Goal: Task Accomplishment & Management: Manage account settings

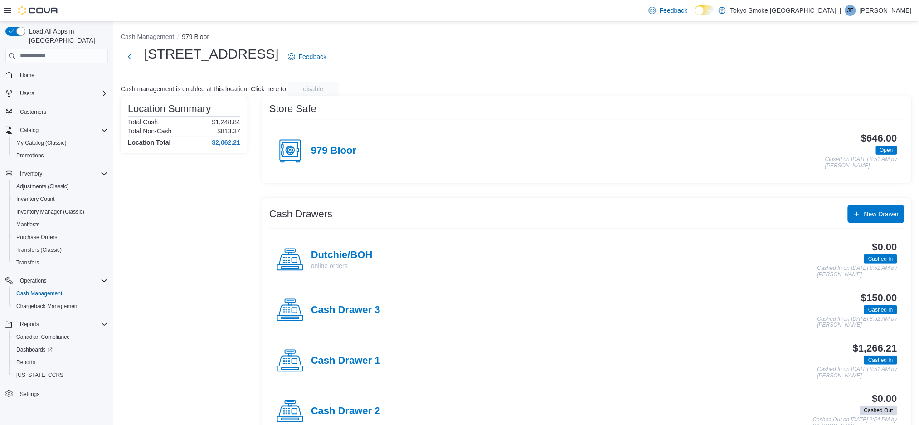
click at [901, 11] on p "[PERSON_NAME]" at bounding box center [886, 10] width 52 height 11
click at [853, 85] on span "Sign Out" at bounding box center [854, 88] width 24 height 9
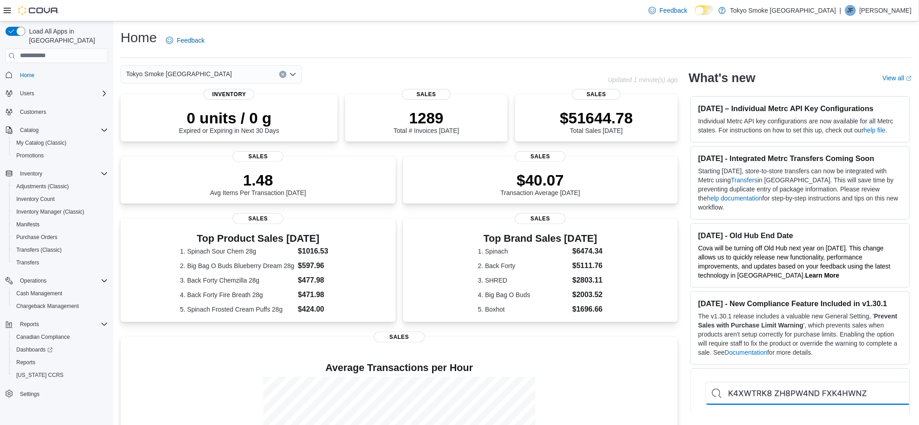
click at [888, 6] on p "Jakob Ferry" at bounding box center [886, 10] width 52 height 11
click at [847, 86] on span "Sign Out" at bounding box center [854, 88] width 24 height 9
